Goal: Task Accomplishment & Management: Manage account settings

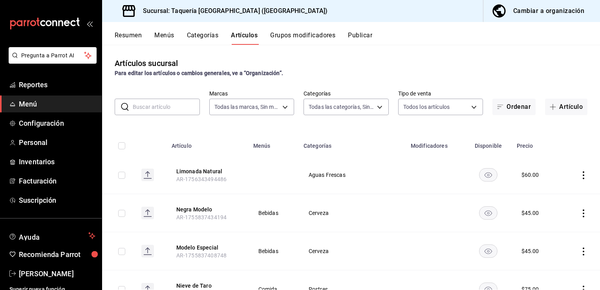
click at [579, 175] on icon "actions" at bounding box center [583, 175] width 8 height 8
click at [551, 193] on span "Editar" at bounding box center [554, 193] width 20 height 8
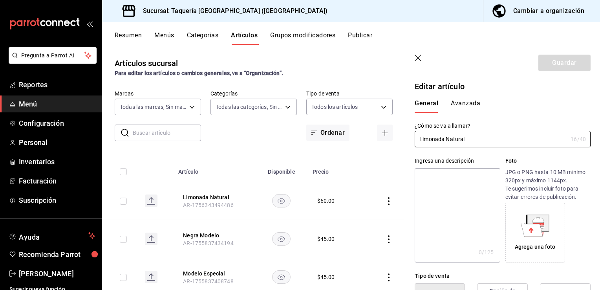
type input "$60.00"
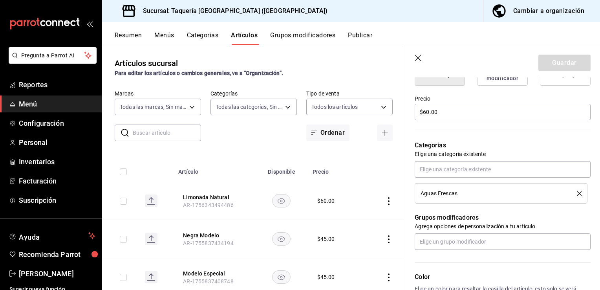
scroll to position [219, 0]
click at [577, 194] on icon "delete" at bounding box center [579, 193] width 4 height 4
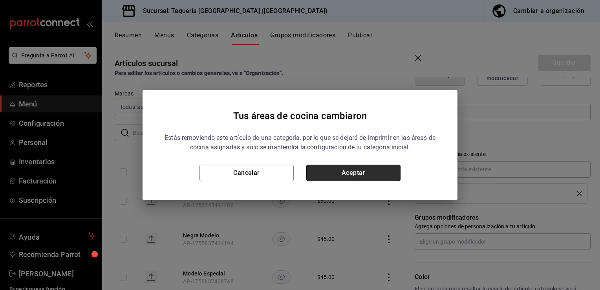
click at [355, 175] on button "Aceptar" at bounding box center [353, 172] width 94 height 16
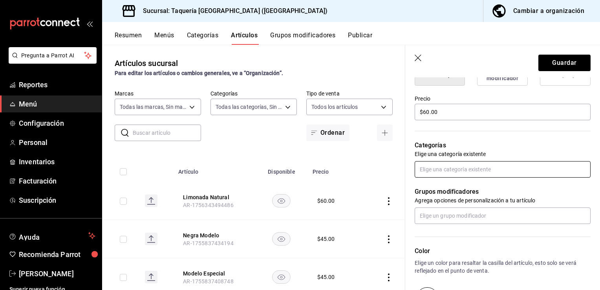
click at [434, 169] on input "text" at bounding box center [502, 169] width 176 height 16
type input "AGUA"
click at [451, 203] on li "Aguas frescass" at bounding box center [499, 199] width 170 height 13
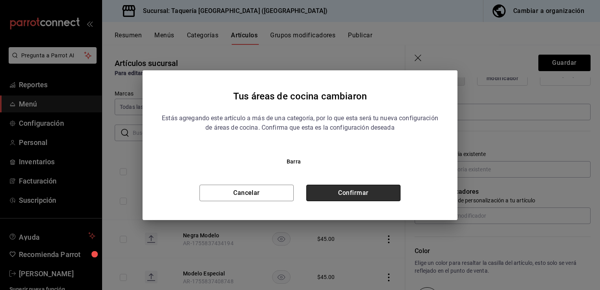
click at [387, 191] on button "Confirmar" at bounding box center [353, 192] width 94 height 16
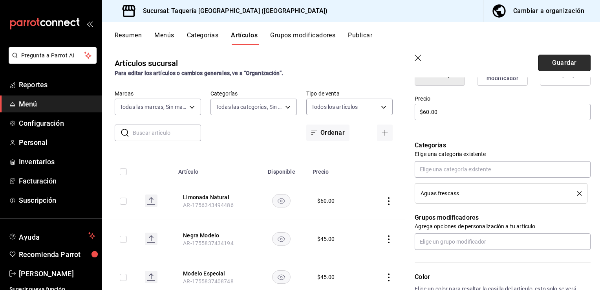
click at [555, 63] on button "Guardar" at bounding box center [564, 63] width 52 height 16
